Goal: Obtain resource: Download file/media

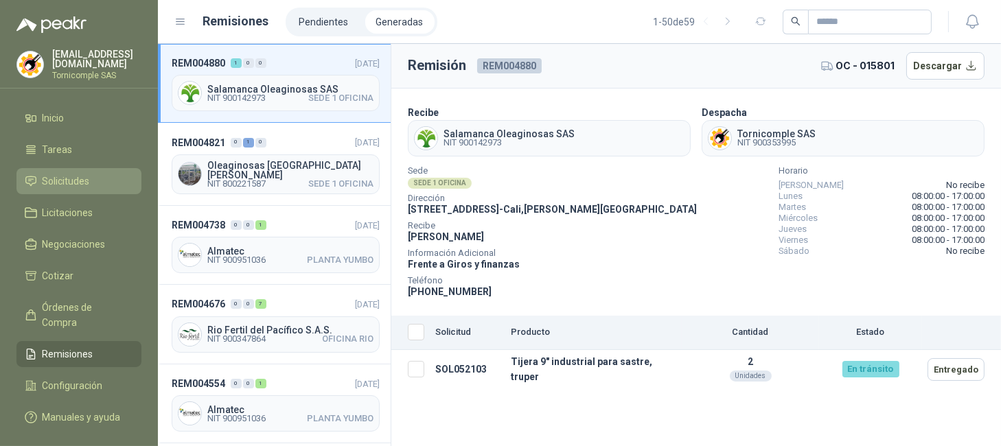
click at [72, 174] on span "Solicitudes" at bounding box center [66, 181] width 47 height 15
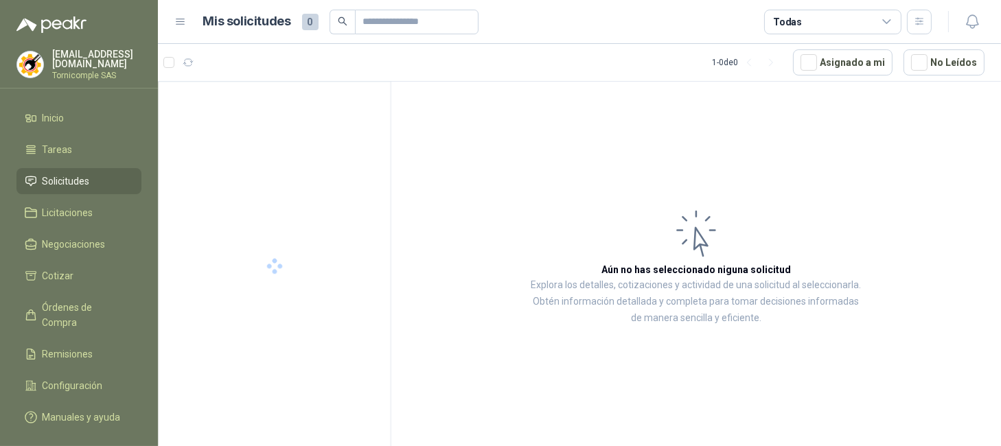
click at [82, 132] on ul "Inicio Tareas Solicitudes Licitaciones Negociaciones Cotizar Órdenes de Compra …" at bounding box center [79, 270] width 158 height 331
click at [67, 110] on li "Inicio" at bounding box center [79, 117] width 108 height 15
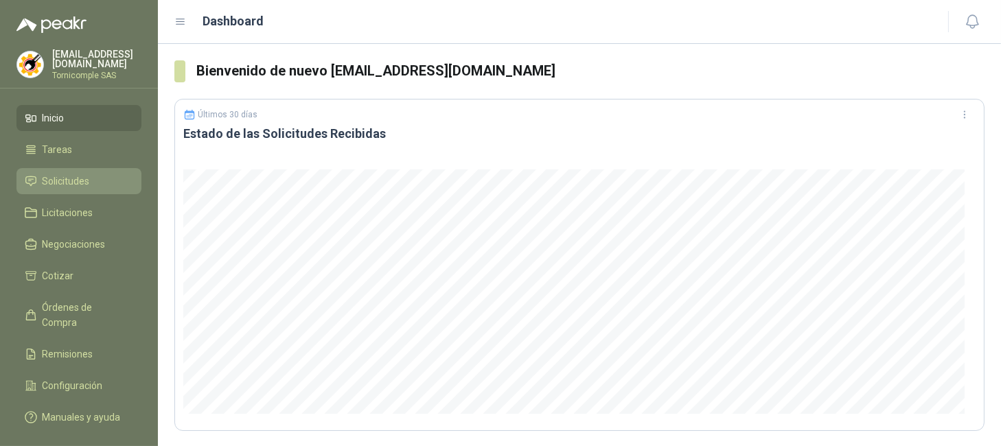
click at [80, 180] on span "Solicitudes" at bounding box center [66, 181] width 47 height 15
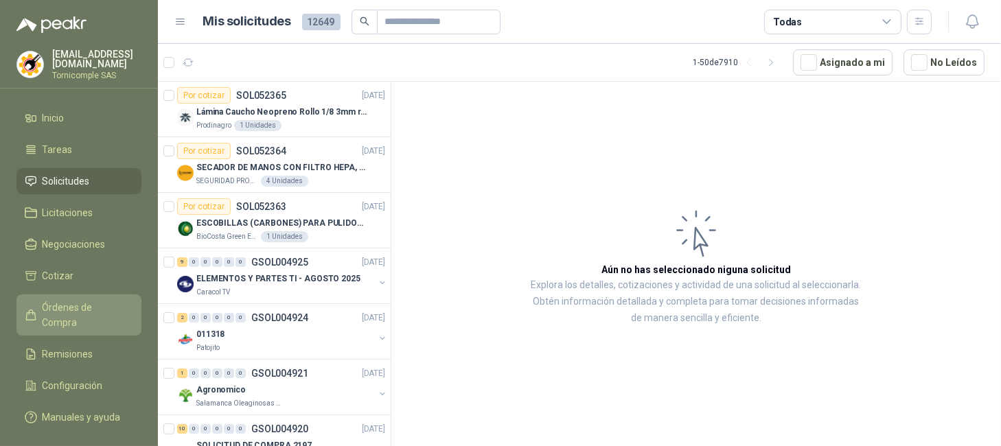
click at [85, 312] on span "Órdenes de Compra" at bounding box center [86, 315] width 86 height 30
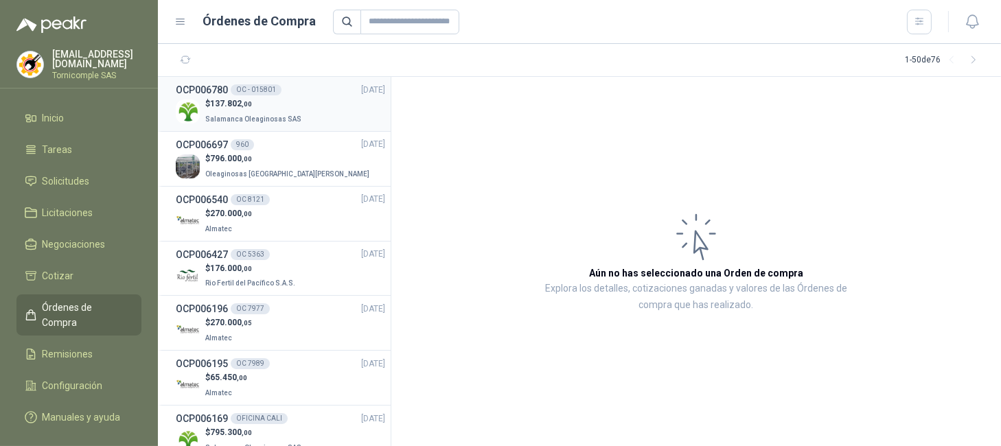
click at [299, 119] on div "$ 137.802 ,00 Salamanca Oleaginosas SAS" at bounding box center [280, 111] width 209 height 28
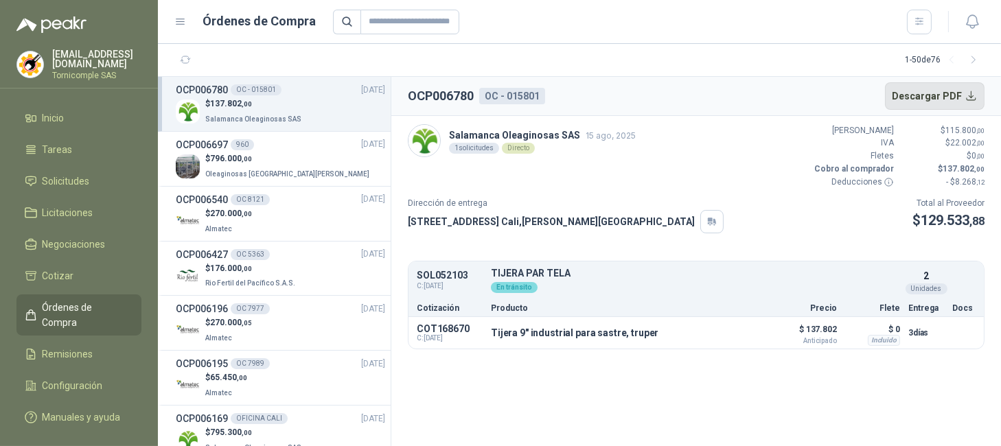
click at [944, 93] on button "Descargar PDF" at bounding box center [935, 95] width 100 height 27
